Goal: Contribute content: Add original content to the website for others to see

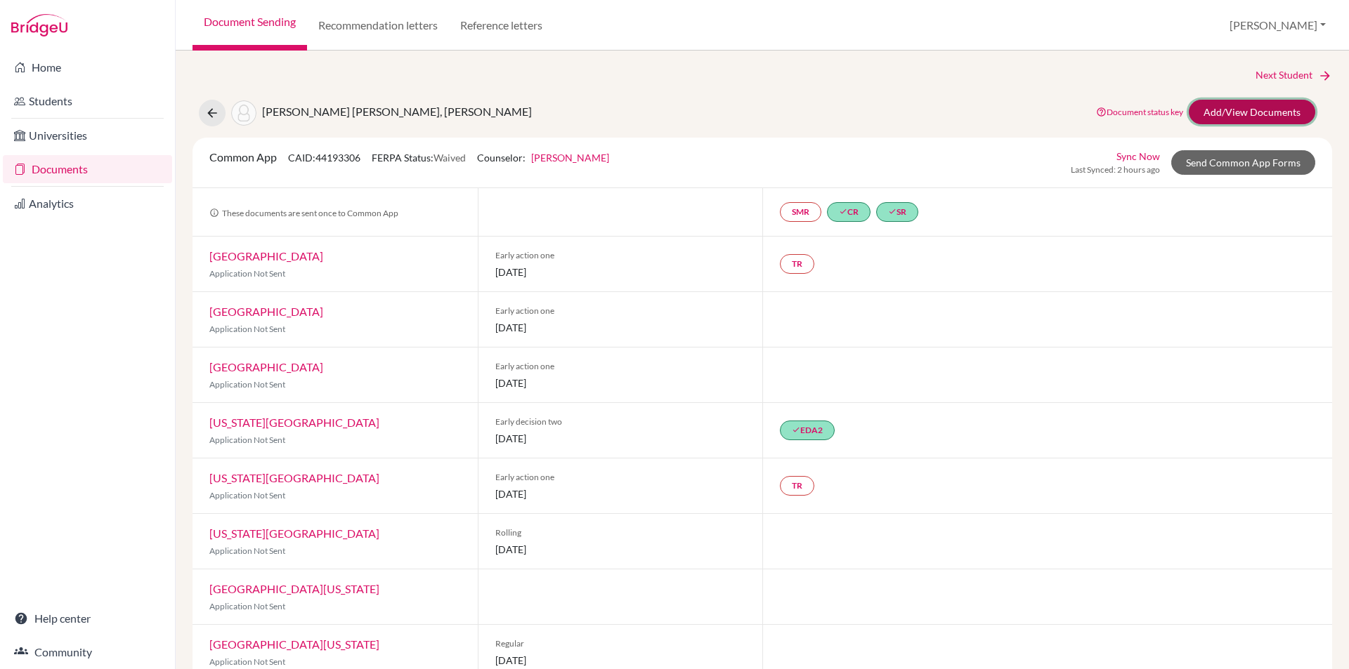
click at [1231, 107] on link "Add/View Documents" at bounding box center [1251, 112] width 126 height 25
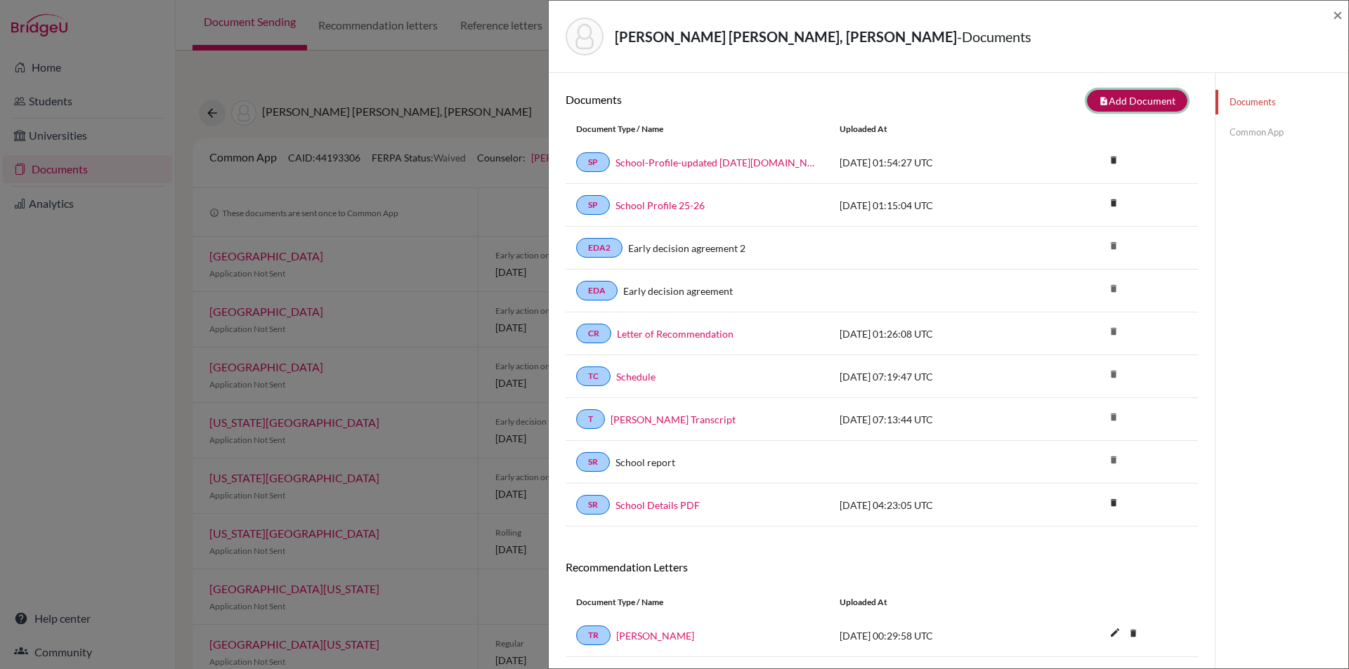
click at [1118, 102] on button "note_add Add Document" at bounding box center [1137, 101] width 100 height 22
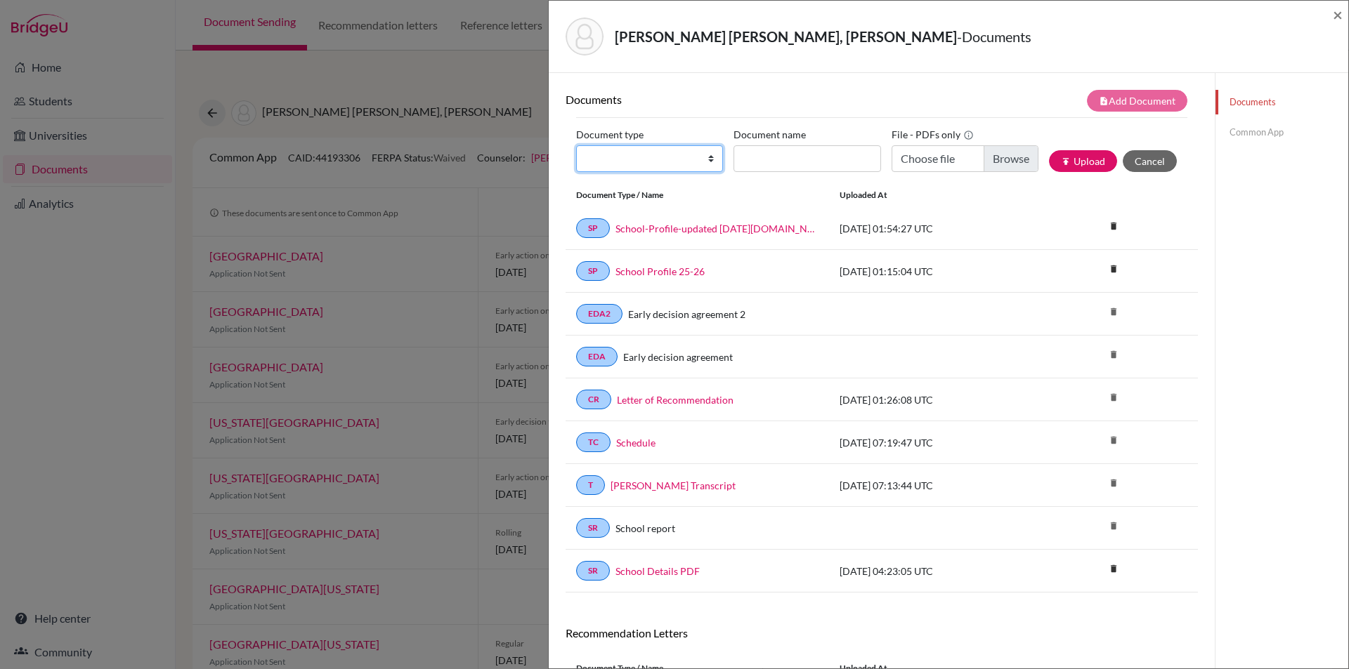
click at [711, 157] on select "Change explanation for Common App reports Counselor recommendation Internationa…" at bounding box center [649, 158] width 147 height 27
select select "2"
click at [576, 145] on select "Change explanation for Common App reports Counselor recommendation Internationa…" at bounding box center [649, 158] width 147 height 27
click at [799, 159] on input "Document name" at bounding box center [806, 158] width 147 height 27
type input "Wellspring 9"
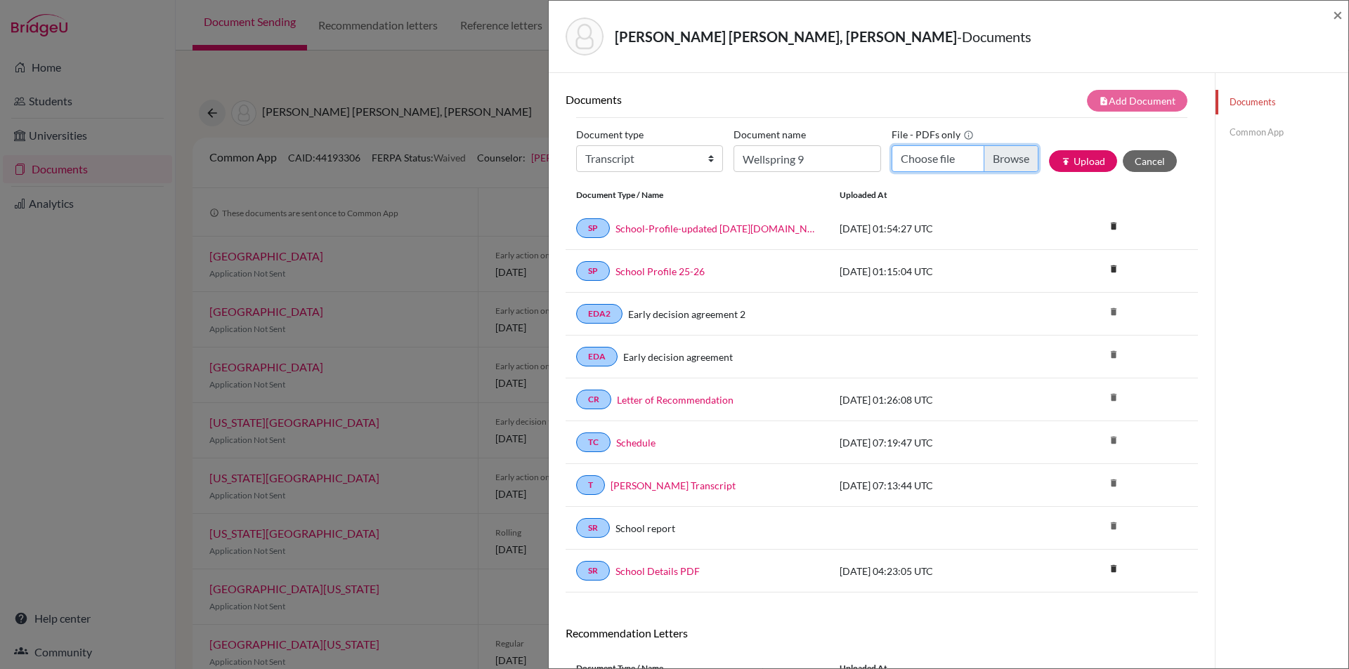
click at [922, 156] on input "Choose file" at bounding box center [964, 158] width 147 height 27
type input "C:\fakepath\Wellspring 9.pdf"
click at [1067, 166] on button "publish Upload" at bounding box center [1083, 161] width 68 height 22
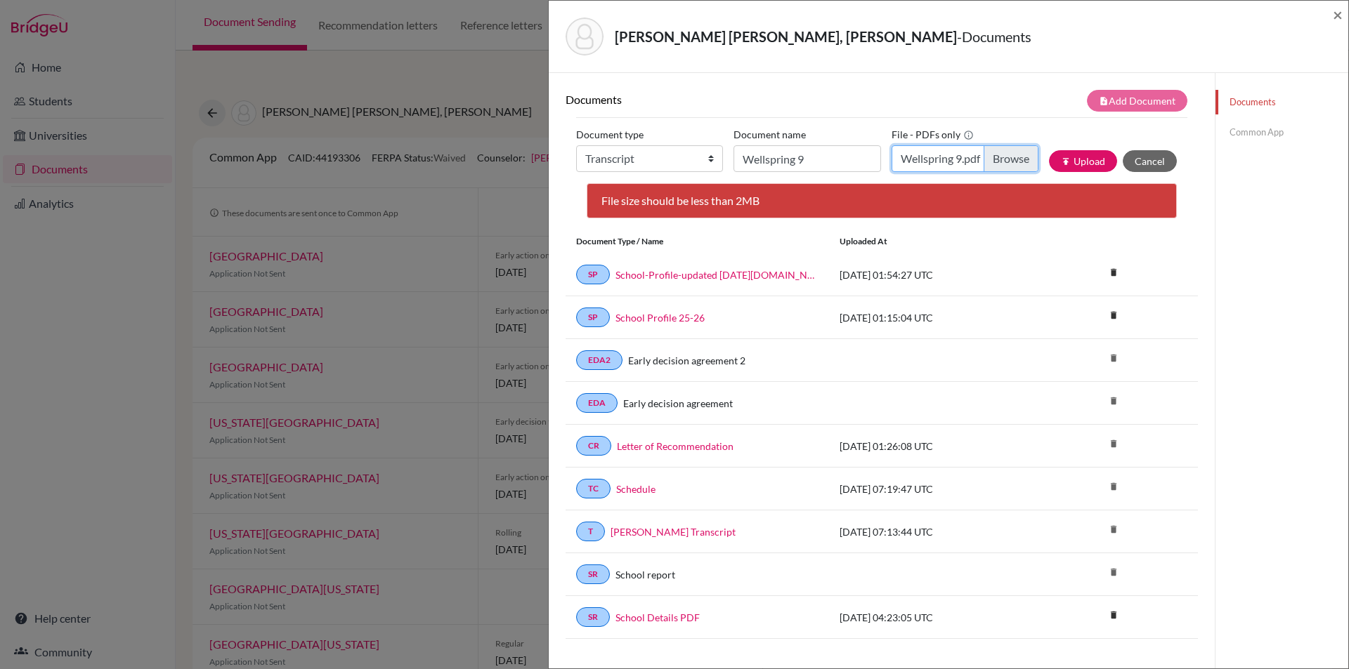
click at [931, 151] on input "Wellspring 9.pdf" at bounding box center [964, 158] width 147 height 27
click at [925, 159] on input "Choose file" at bounding box center [964, 158] width 147 height 27
type input "C:\fakepath\Wellspring 9-compressed.pdf"
click at [1068, 159] on button "publish Upload" at bounding box center [1083, 161] width 68 height 22
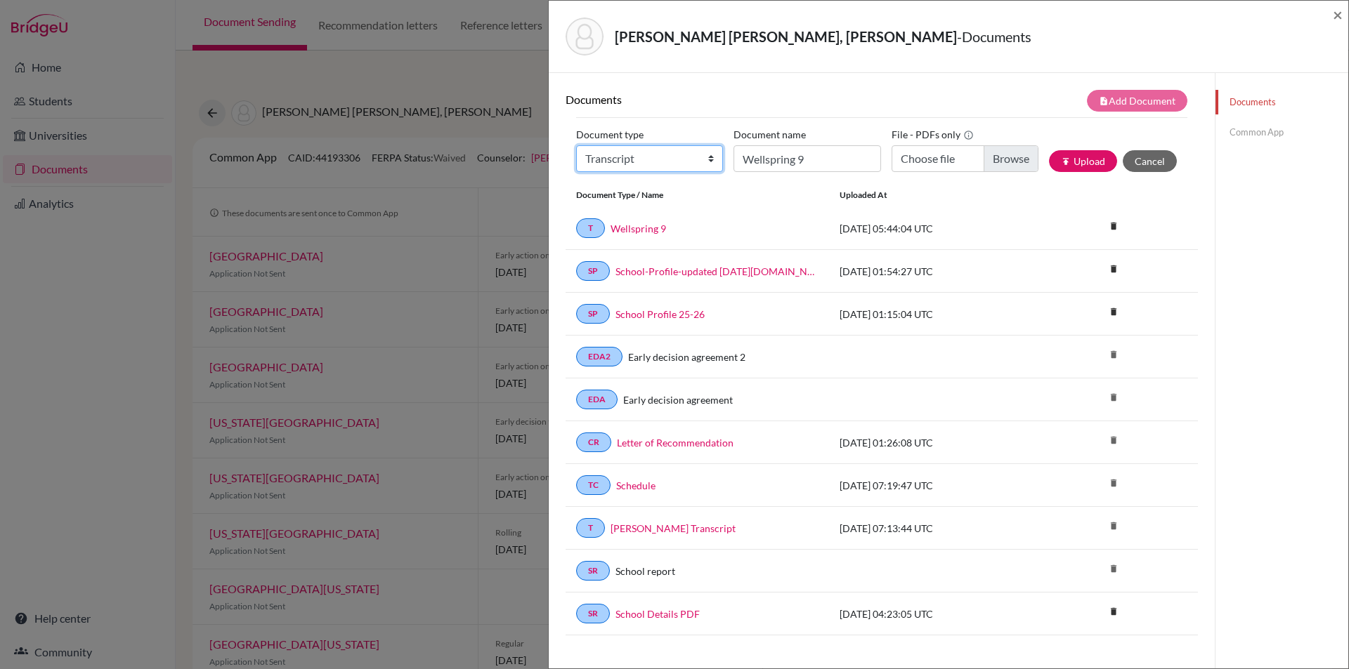
click at [633, 162] on select "Change explanation for Common App reports Counselor recommendation Internationa…" at bounding box center [649, 158] width 147 height 27
select select "2"
click at [576, 145] on select "Change explanation for Common App reports Counselor recommendation Internationa…" at bounding box center [649, 158] width 147 height 27
click at [768, 162] on input "Wellspring 9" at bounding box center [806, 158] width 147 height 27
type input "Wellspring 10"
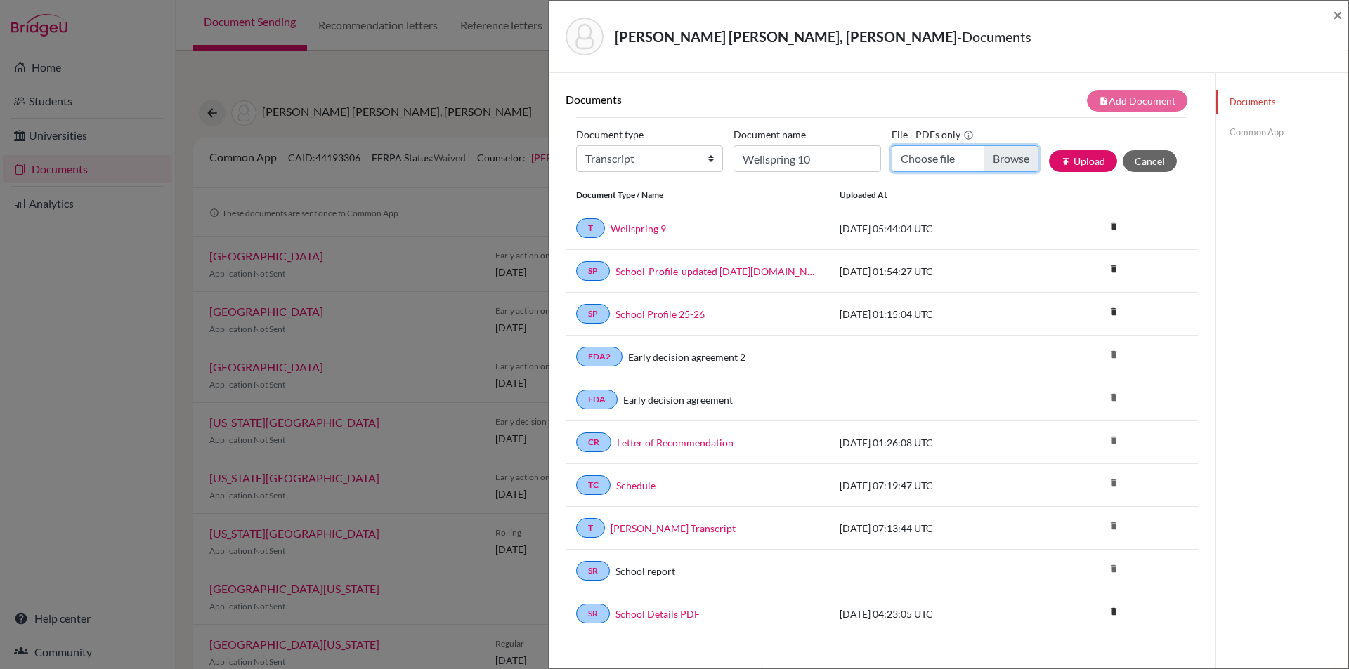
click at [1004, 159] on input "Choose file" at bounding box center [964, 158] width 147 height 27
type input "C:\fakepath\Wellspring 10.pdf"
click at [1066, 167] on button "publish Upload" at bounding box center [1083, 161] width 68 height 22
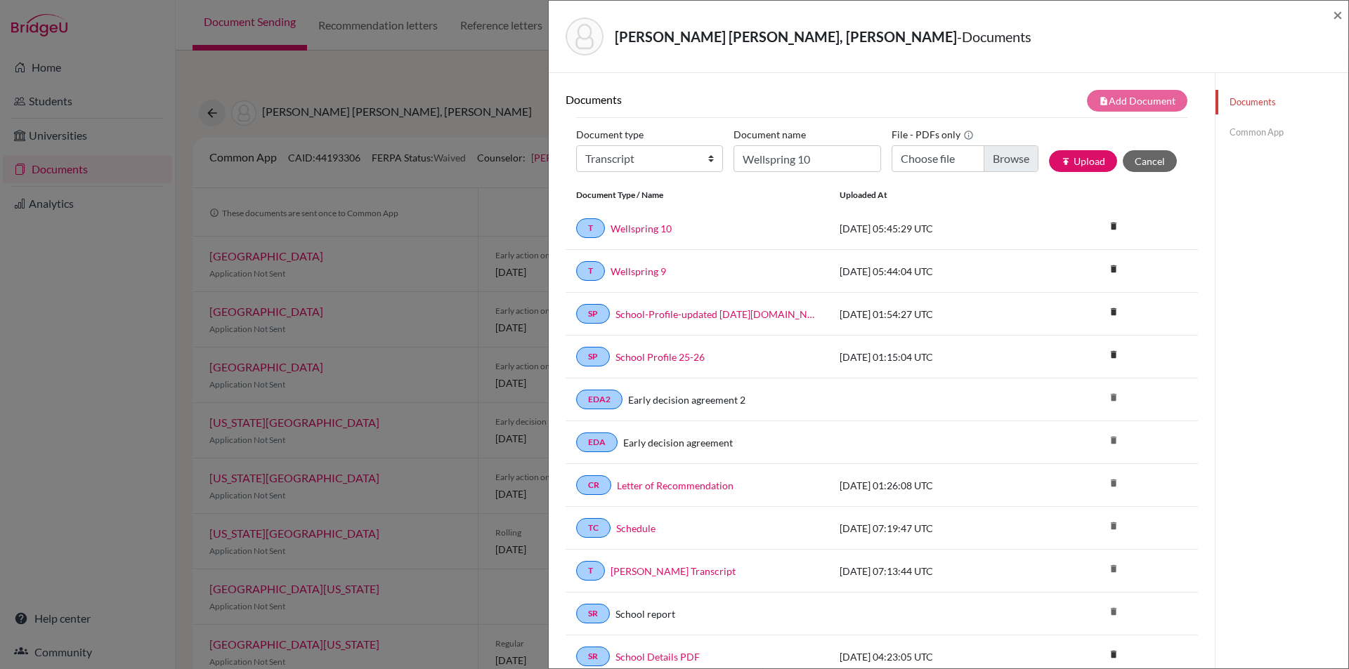
click at [1226, 131] on link "Common App" at bounding box center [1281, 132] width 133 height 25
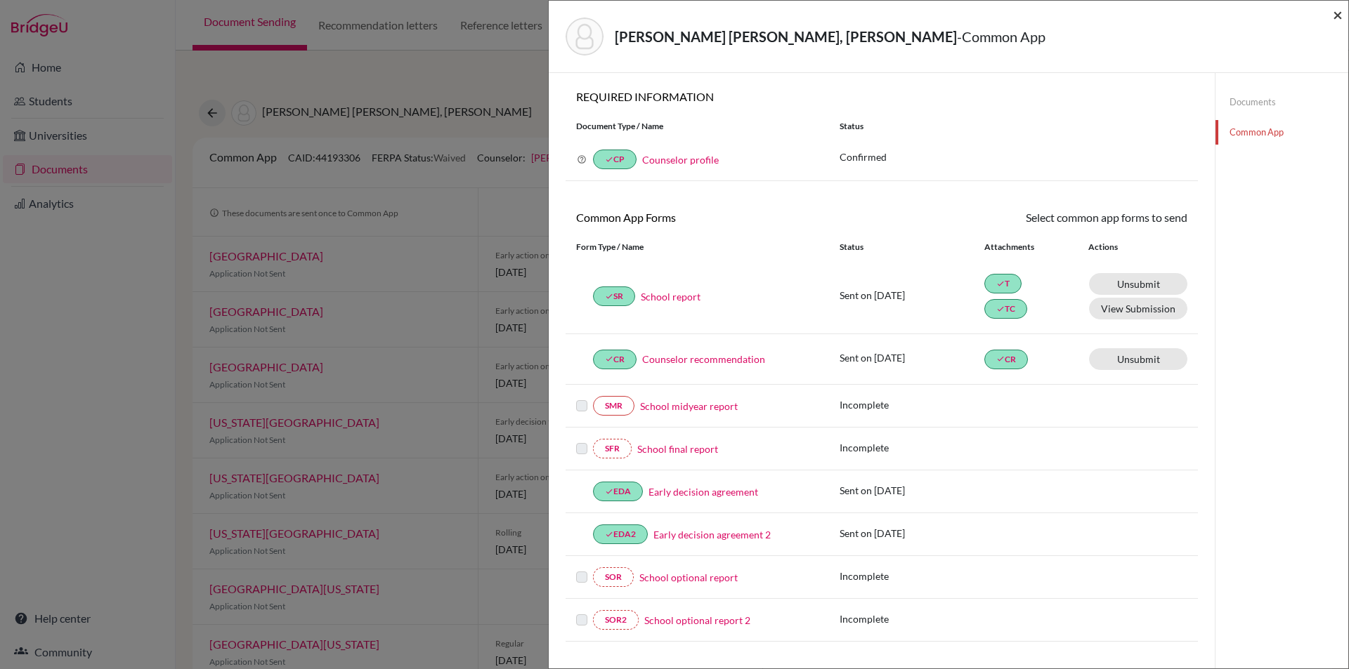
click at [1339, 10] on span "×" at bounding box center [1337, 14] width 10 height 20
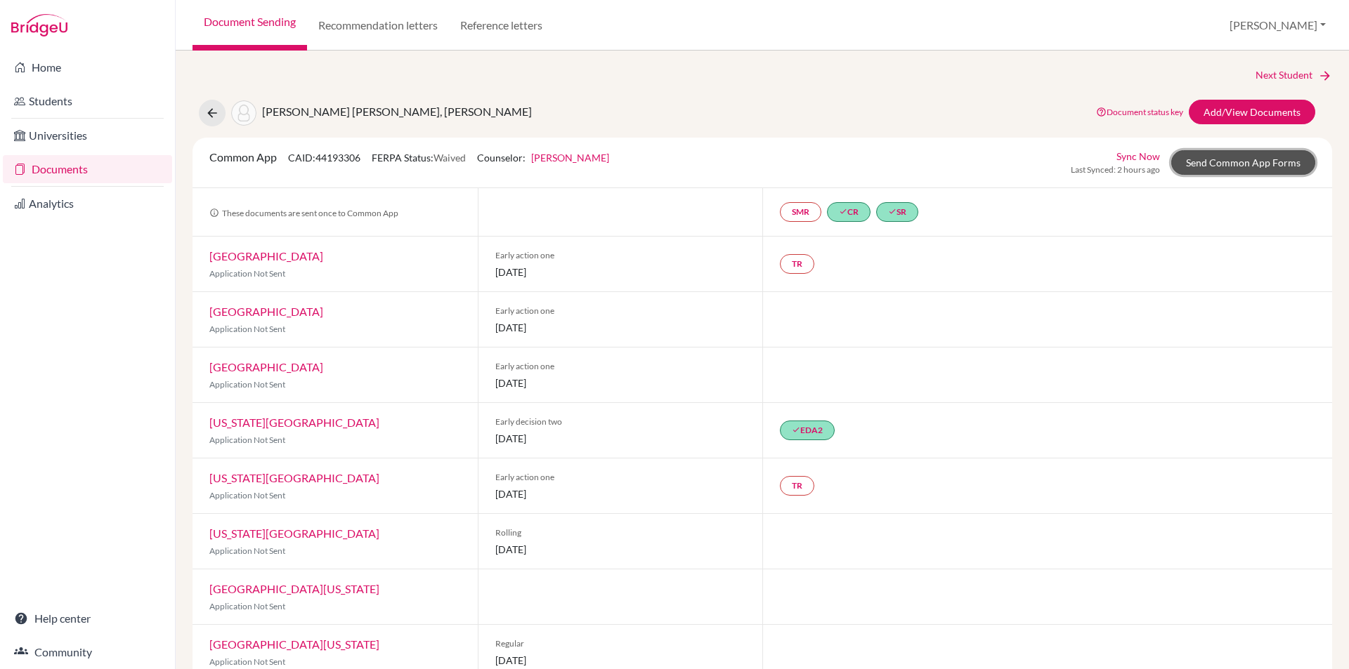
click at [1227, 164] on link "Send Common App Forms" at bounding box center [1243, 162] width 144 height 25
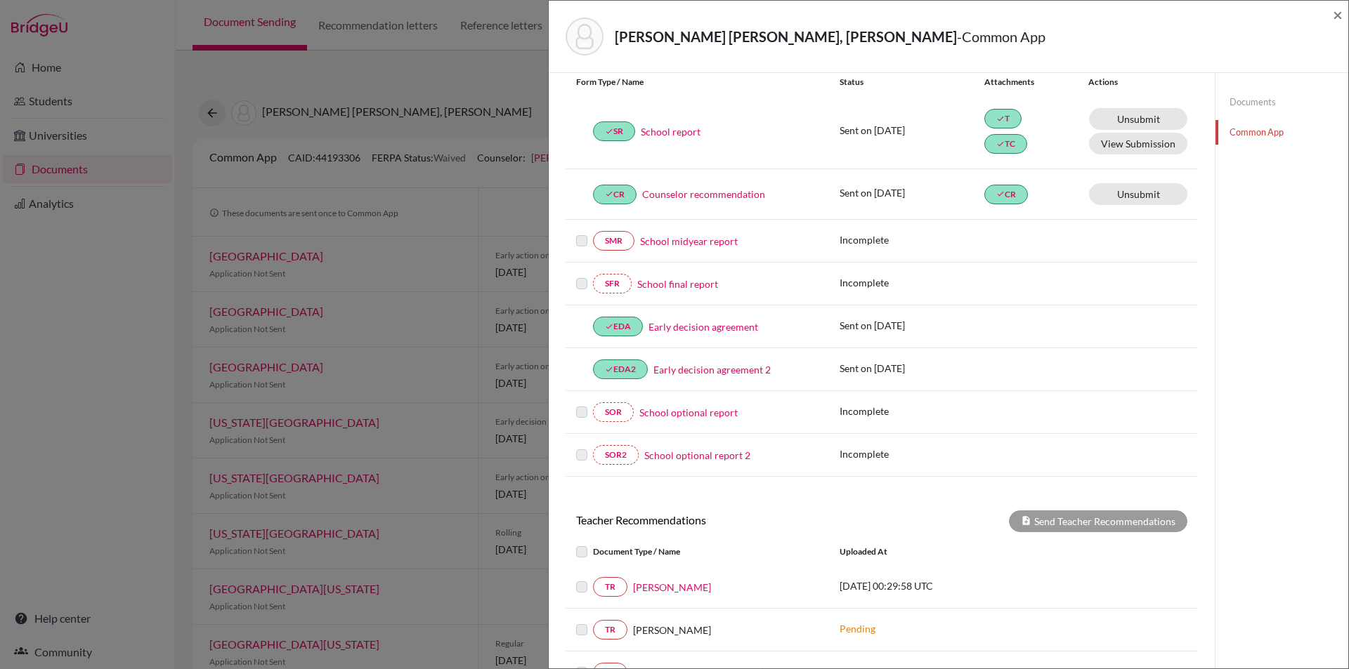
scroll to position [140, 0]
